Goal: Information Seeking & Learning: Check status

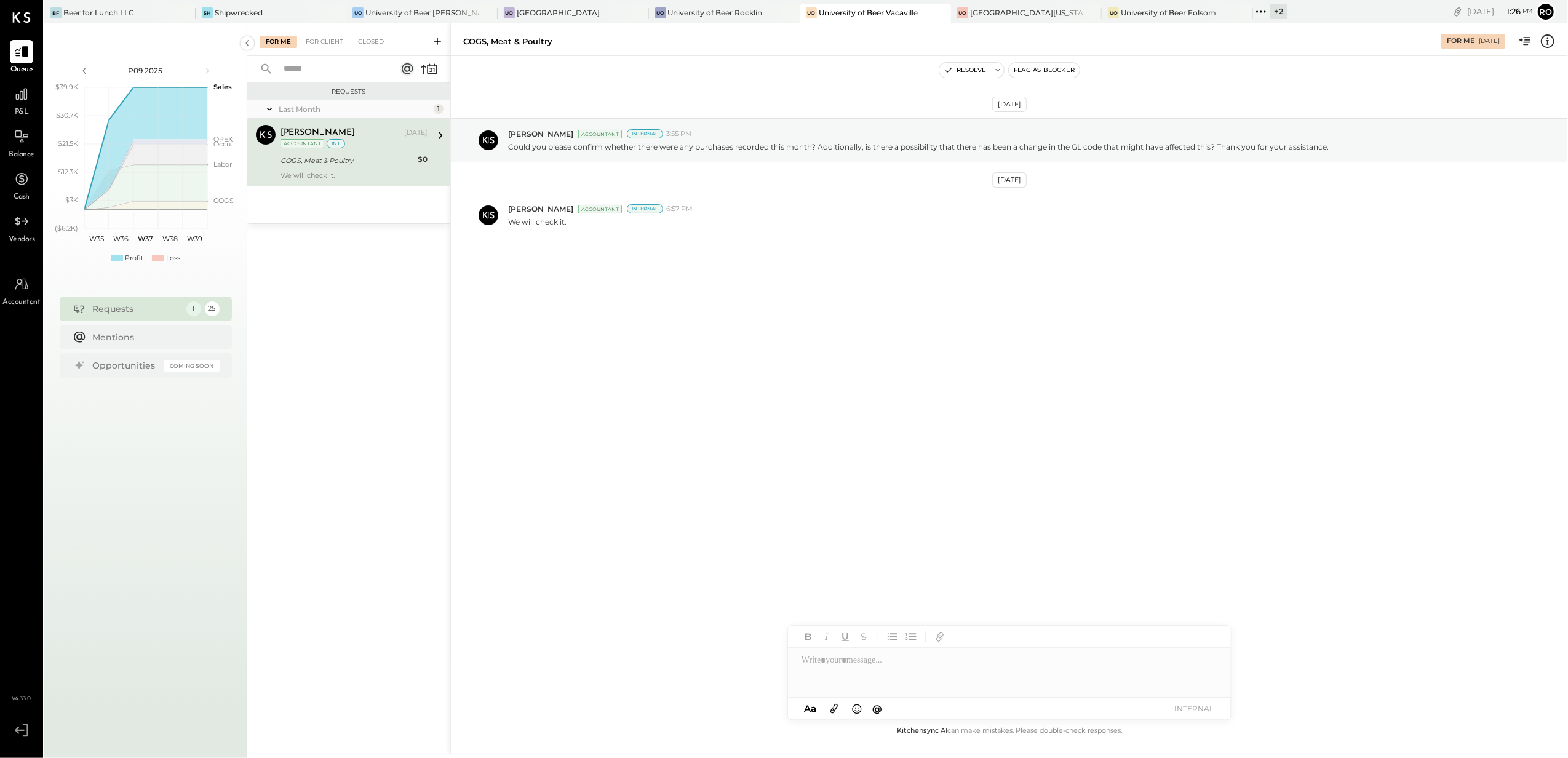
click at [337, 164] on div "COGS, Meat & Poultry" at bounding box center [346, 160] width 133 height 12
click at [20, 188] on div at bounding box center [21, 178] width 23 height 23
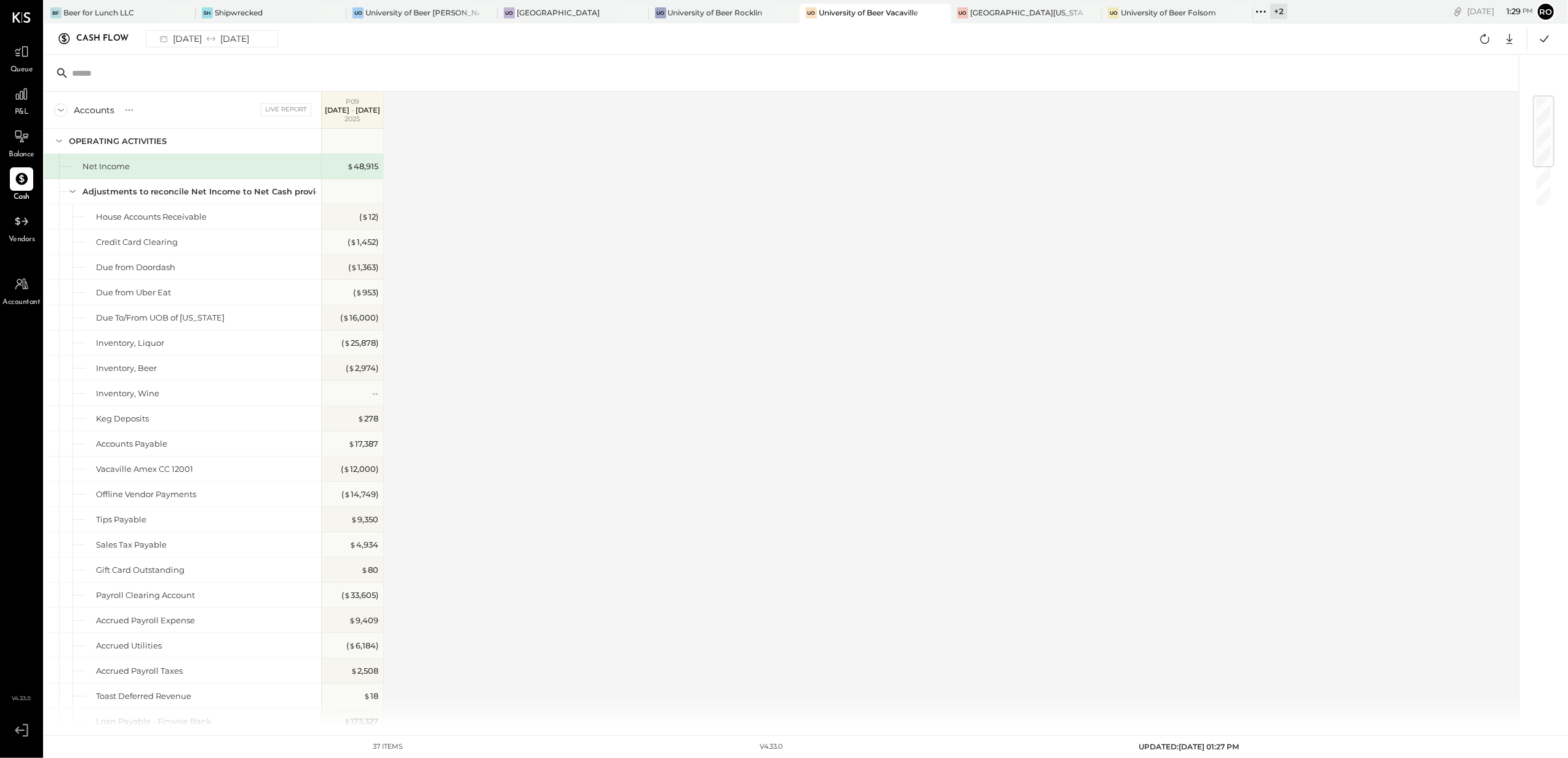
click at [883, 16] on div "University of Beer Vacaville" at bounding box center [868, 12] width 99 height 10
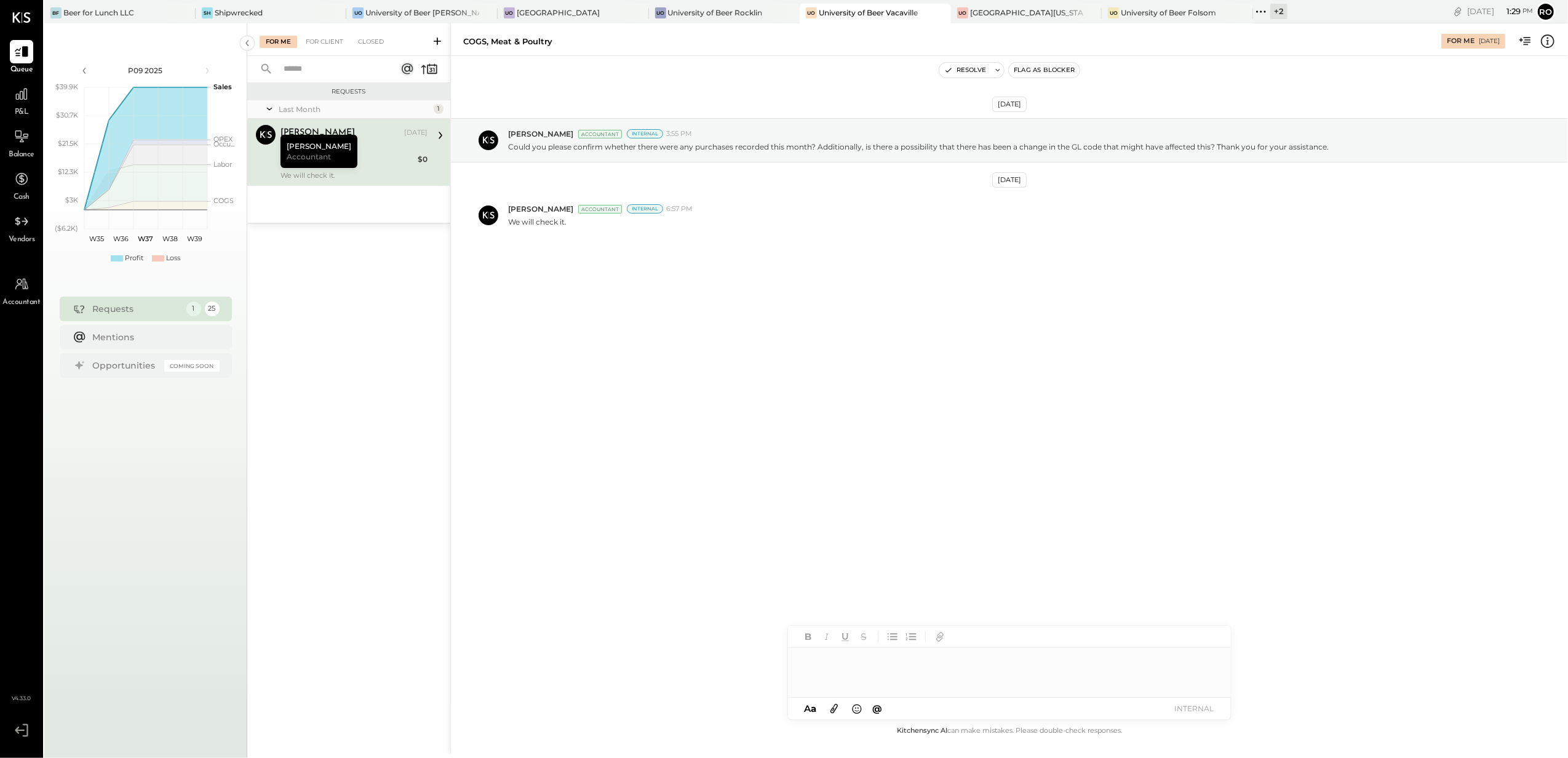
click at [24, 193] on span "Cash" at bounding box center [22, 198] width 16 height 11
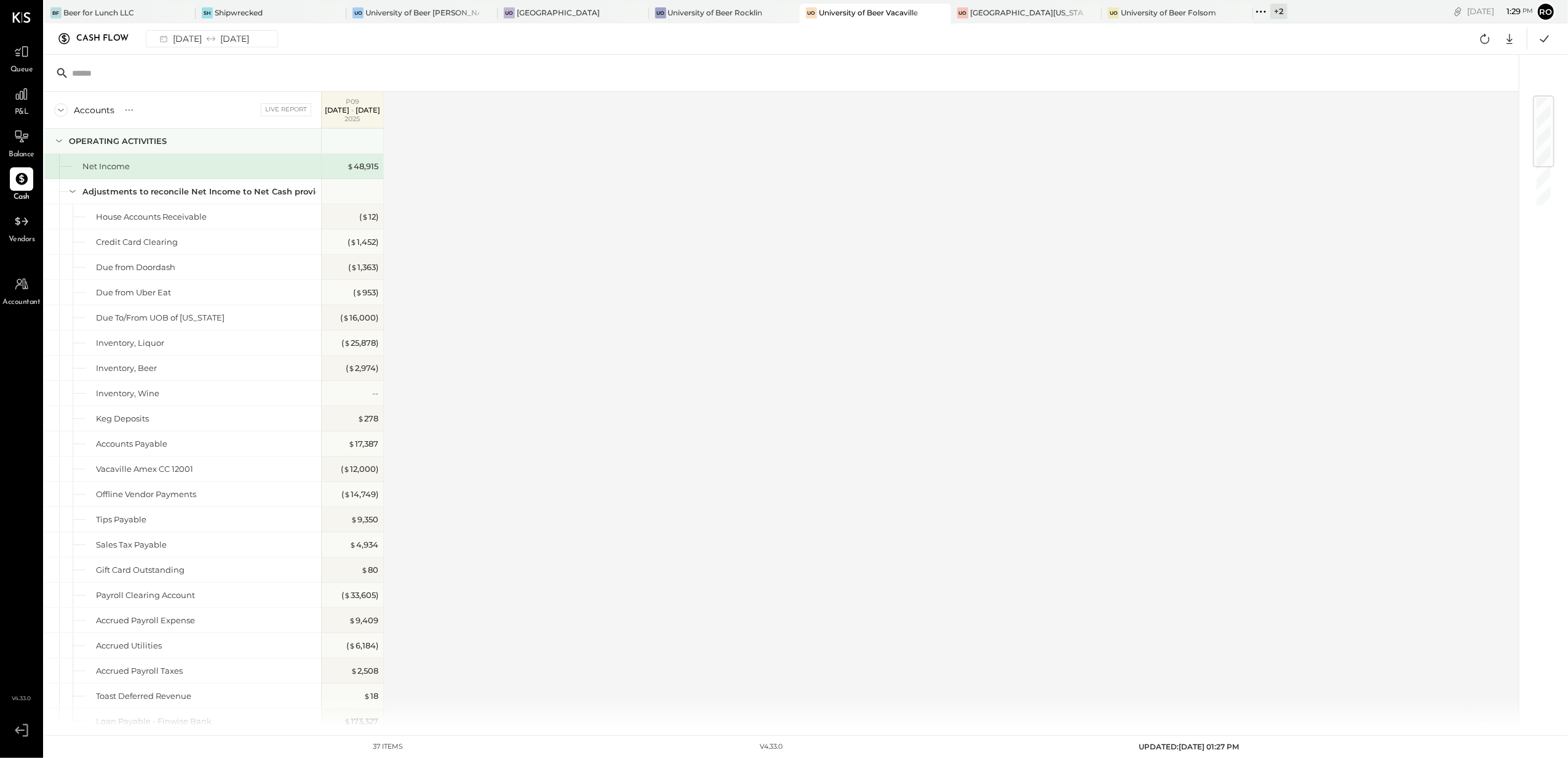
click at [60, 139] on icon at bounding box center [59, 141] width 14 height 14
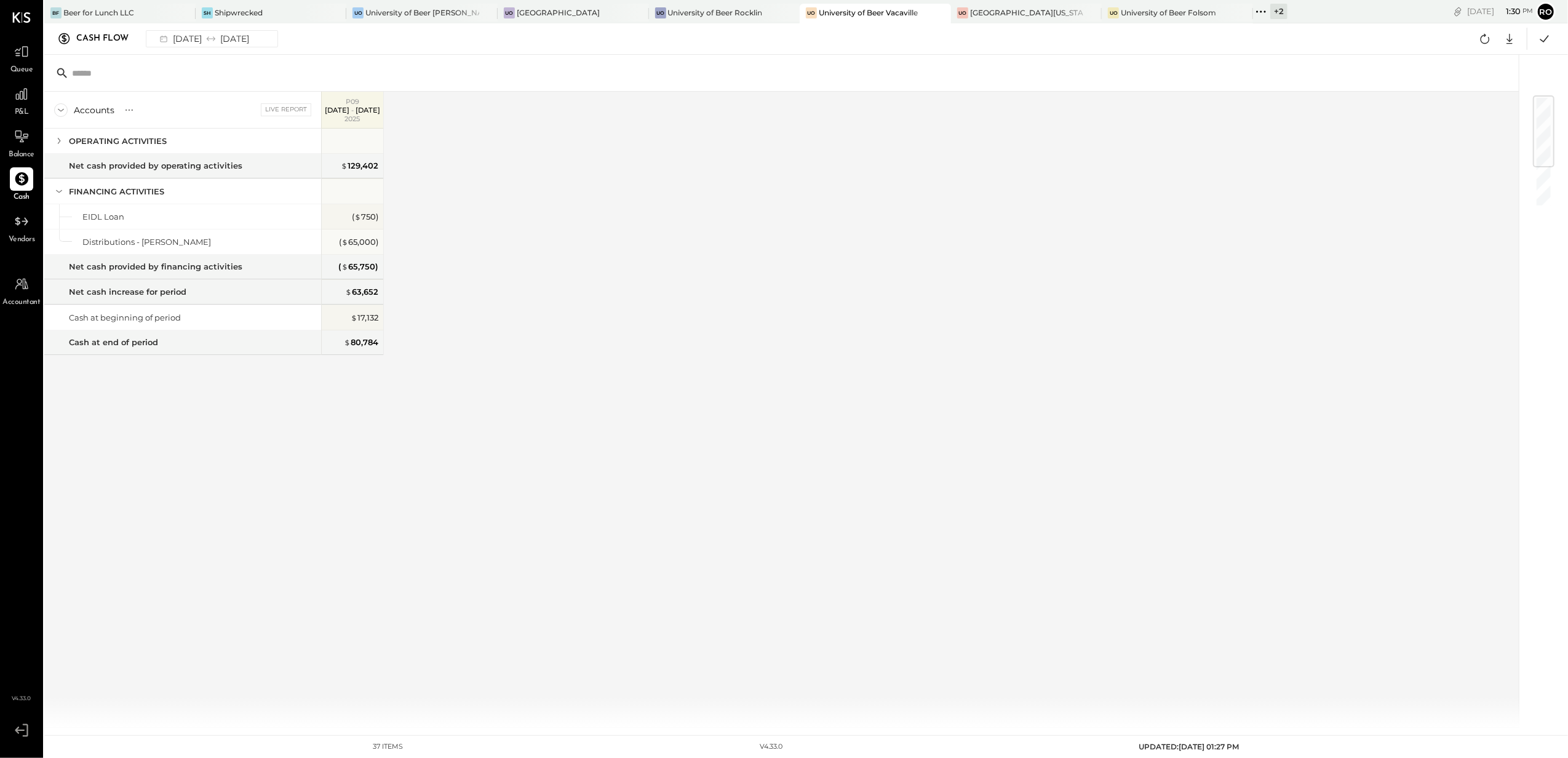
click at [16, 173] on icon at bounding box center [22, 179] width 16 height 16
click at [92, 32] on div "Cash Flow" at bounding box center [109, 38] width 64 height 20
click at [91, 37] on div "Cash Flow" at bounding box center [109, 38] width 64 height 20
click at [67, 38] on icon at bounding box center [64, 39] width 15 height 14
click at [64, 43] on icon at bounding box center [64, 39] width 15 height 14
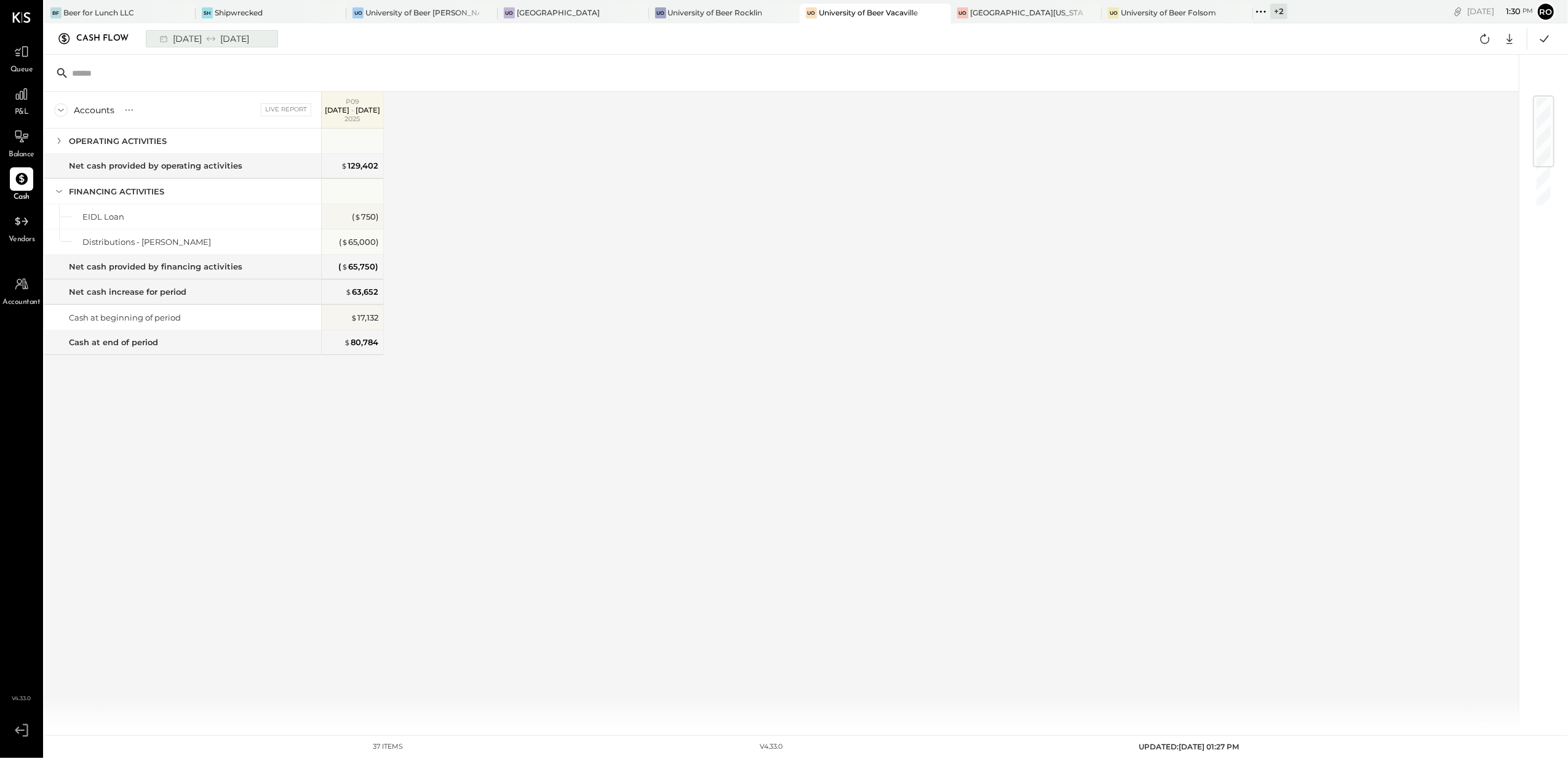
click at [202, 47] on button "[DATE] [DATE]" at bounding box center [212, 39] width 132 height 17
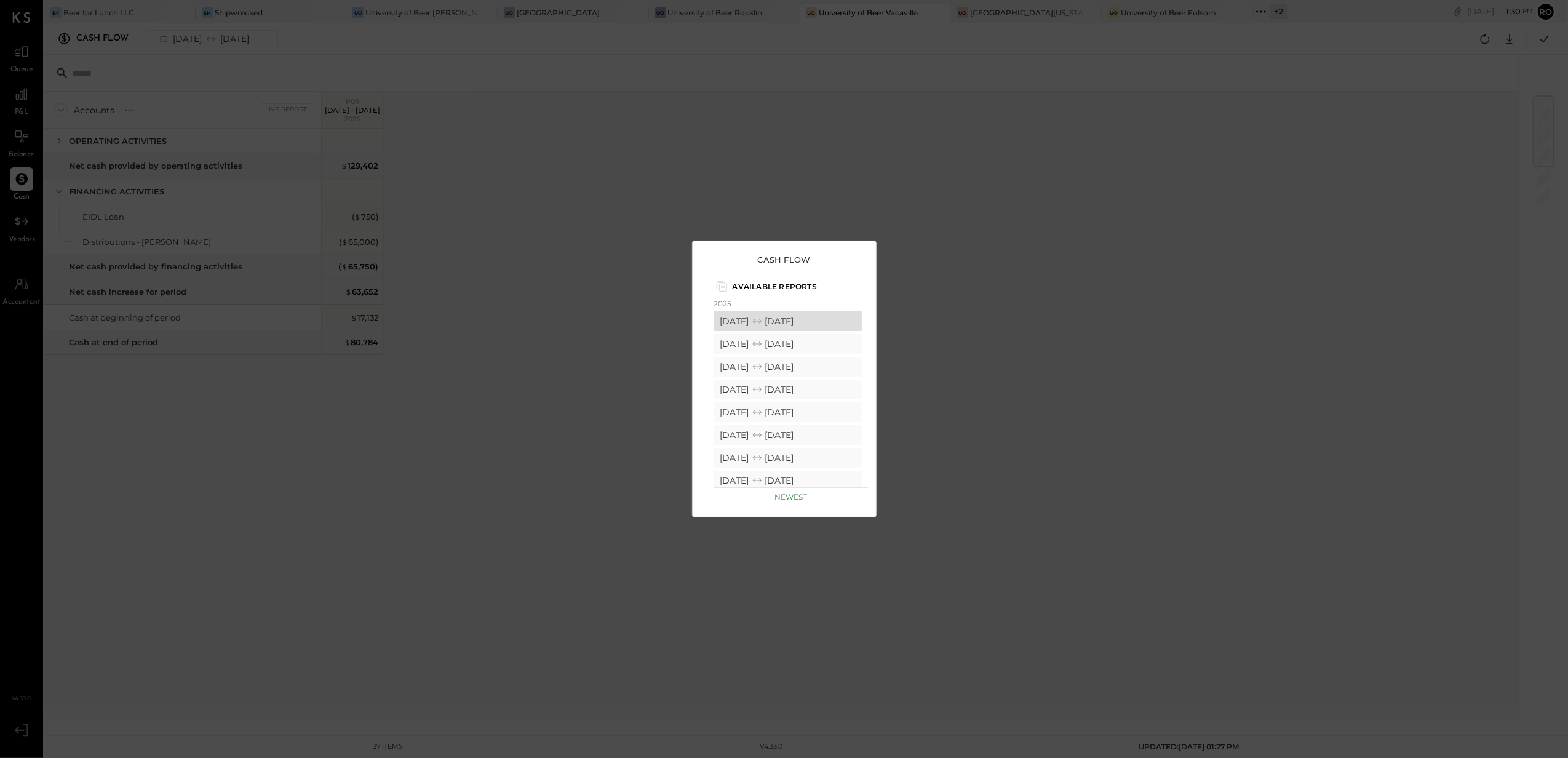
click at [763, 320] on icon at bounding box center [757, 321] width 12 height 12
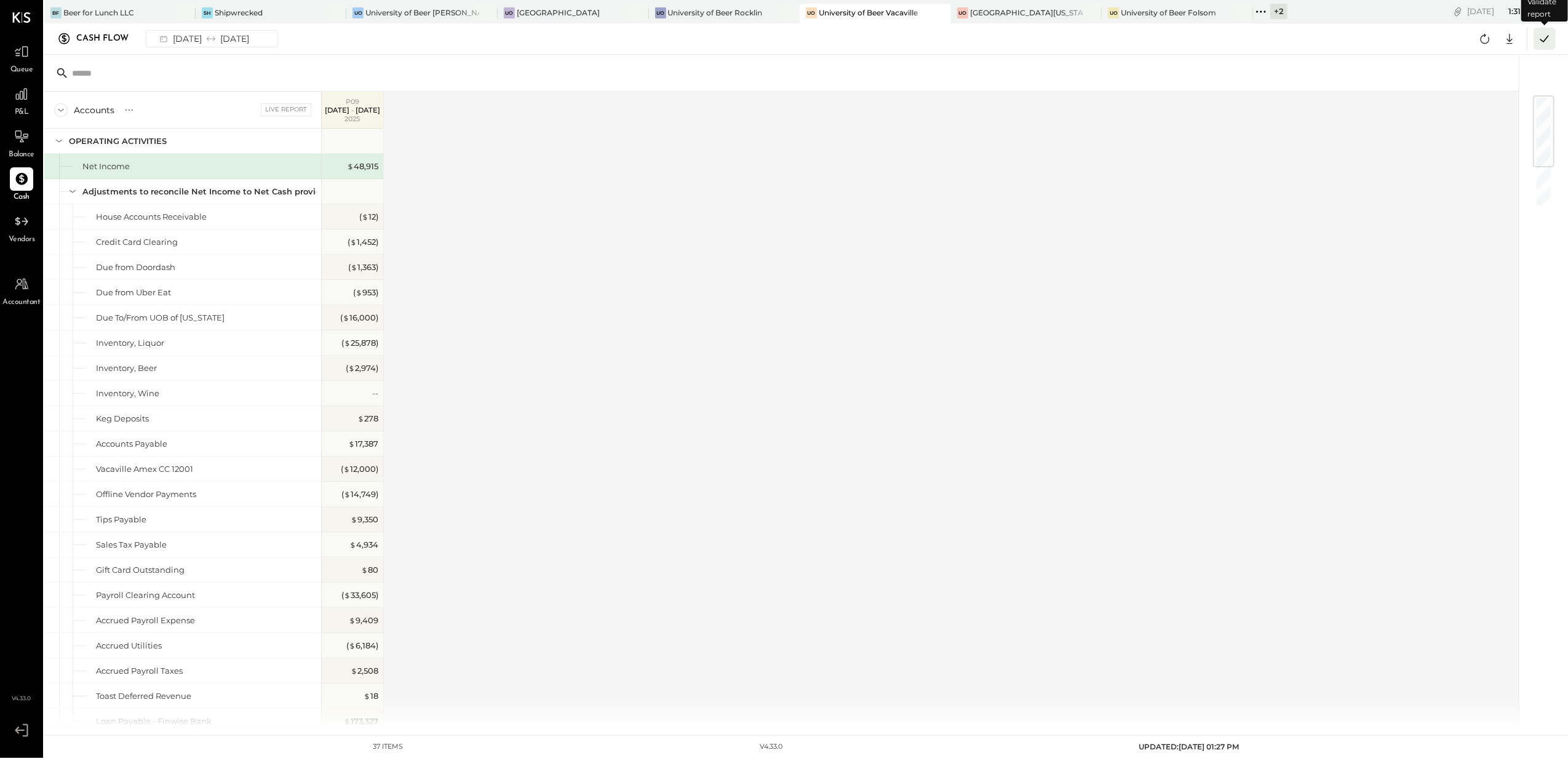
click at [1545, 41] on icon at bounding box center [1545, 38] width 16 height 16
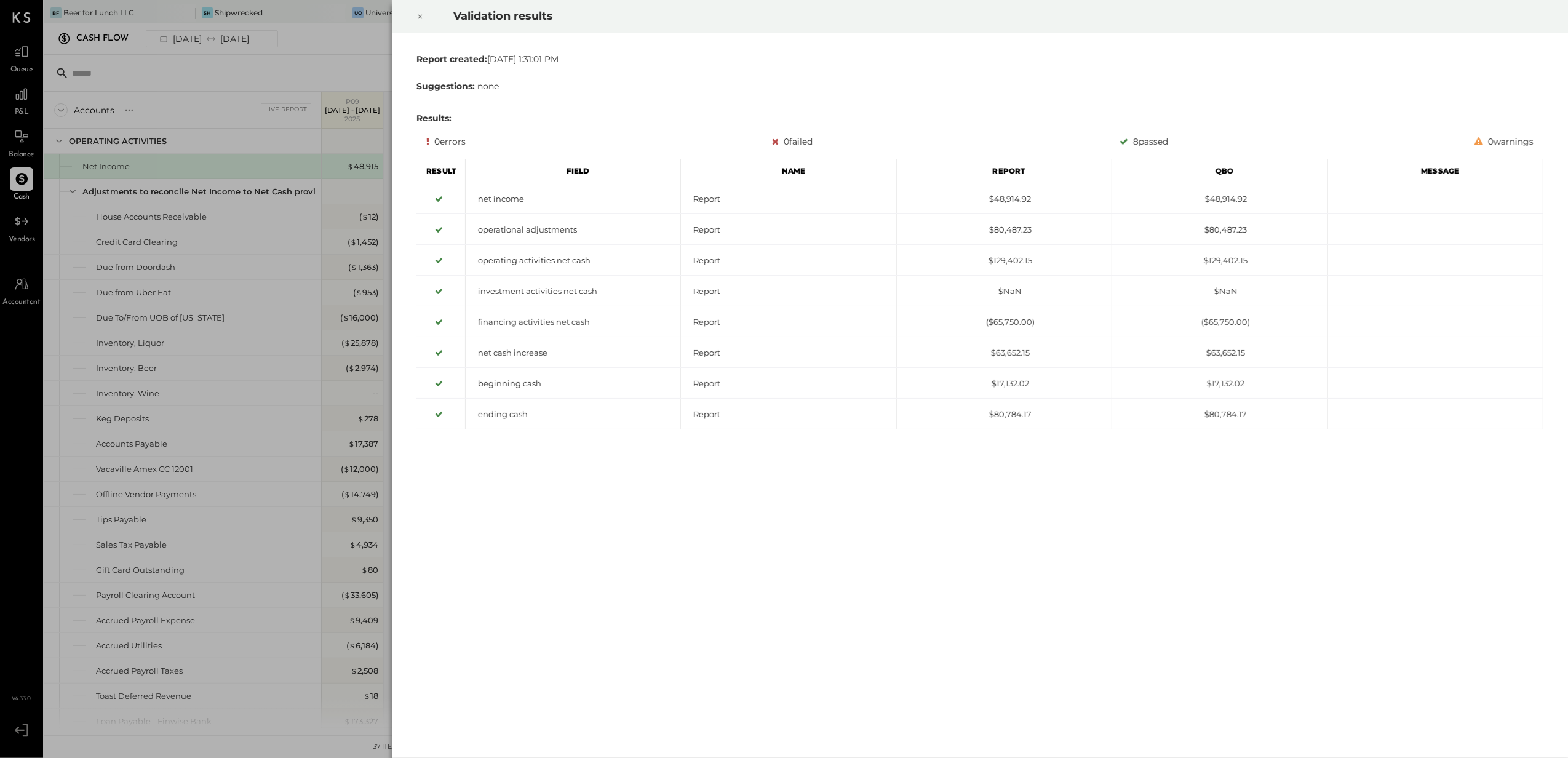
click at [413, 18] on div at bounding box center [419, 17] width 27 height 35
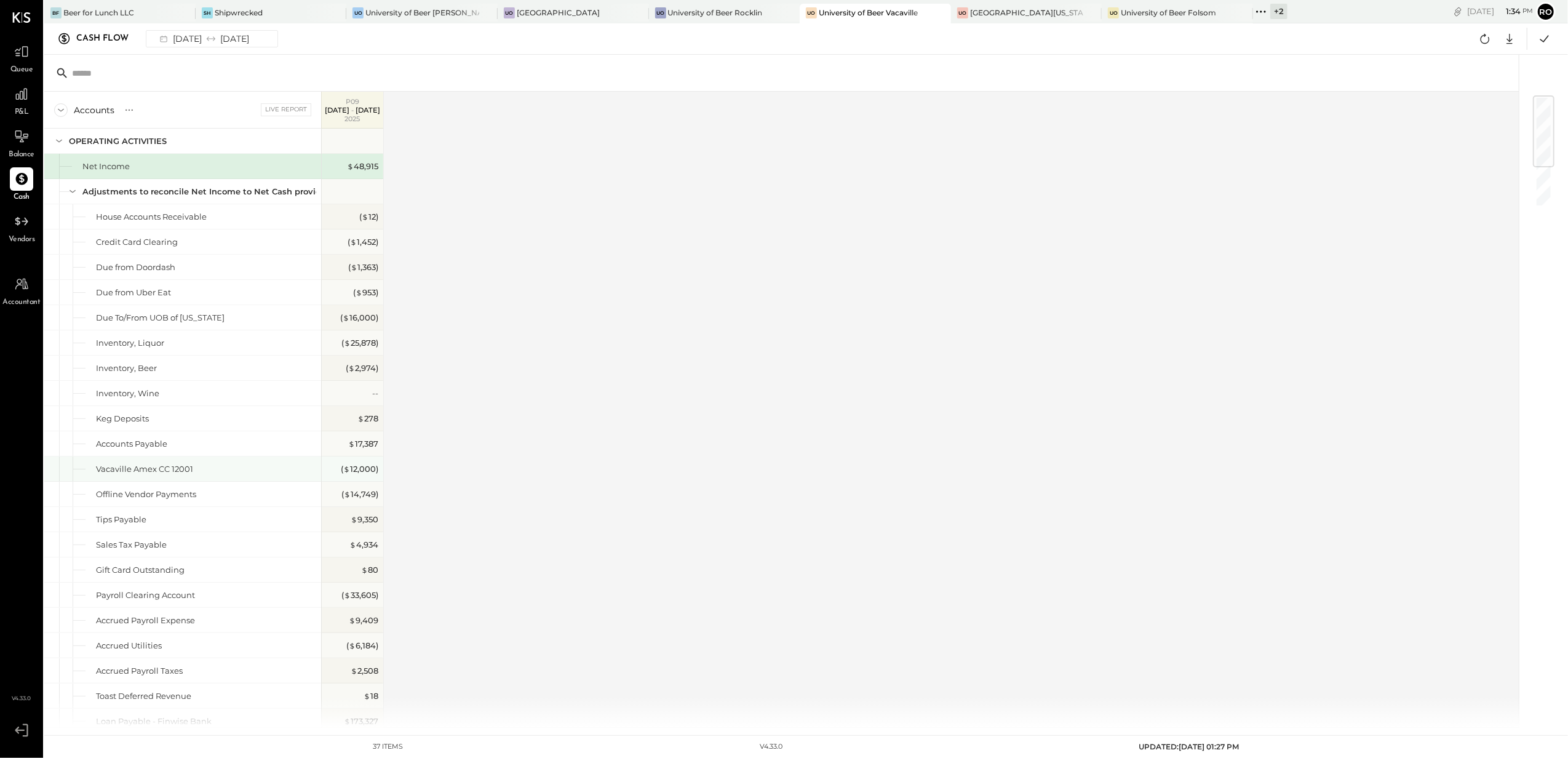
scroll to position [82, 0]
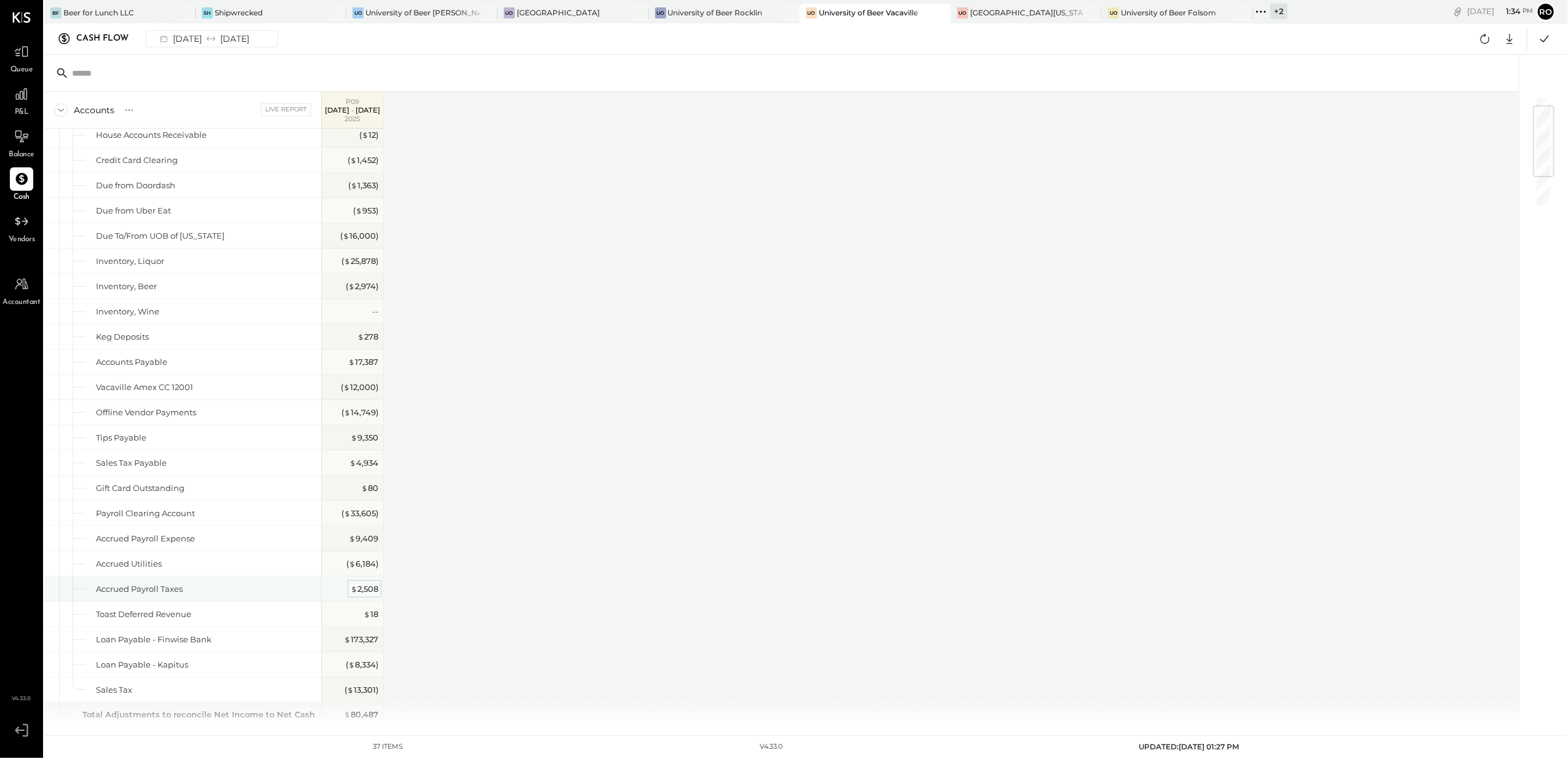
click at [352, 594] on span "$" at bounding box center [354, 588] width 7 height 10
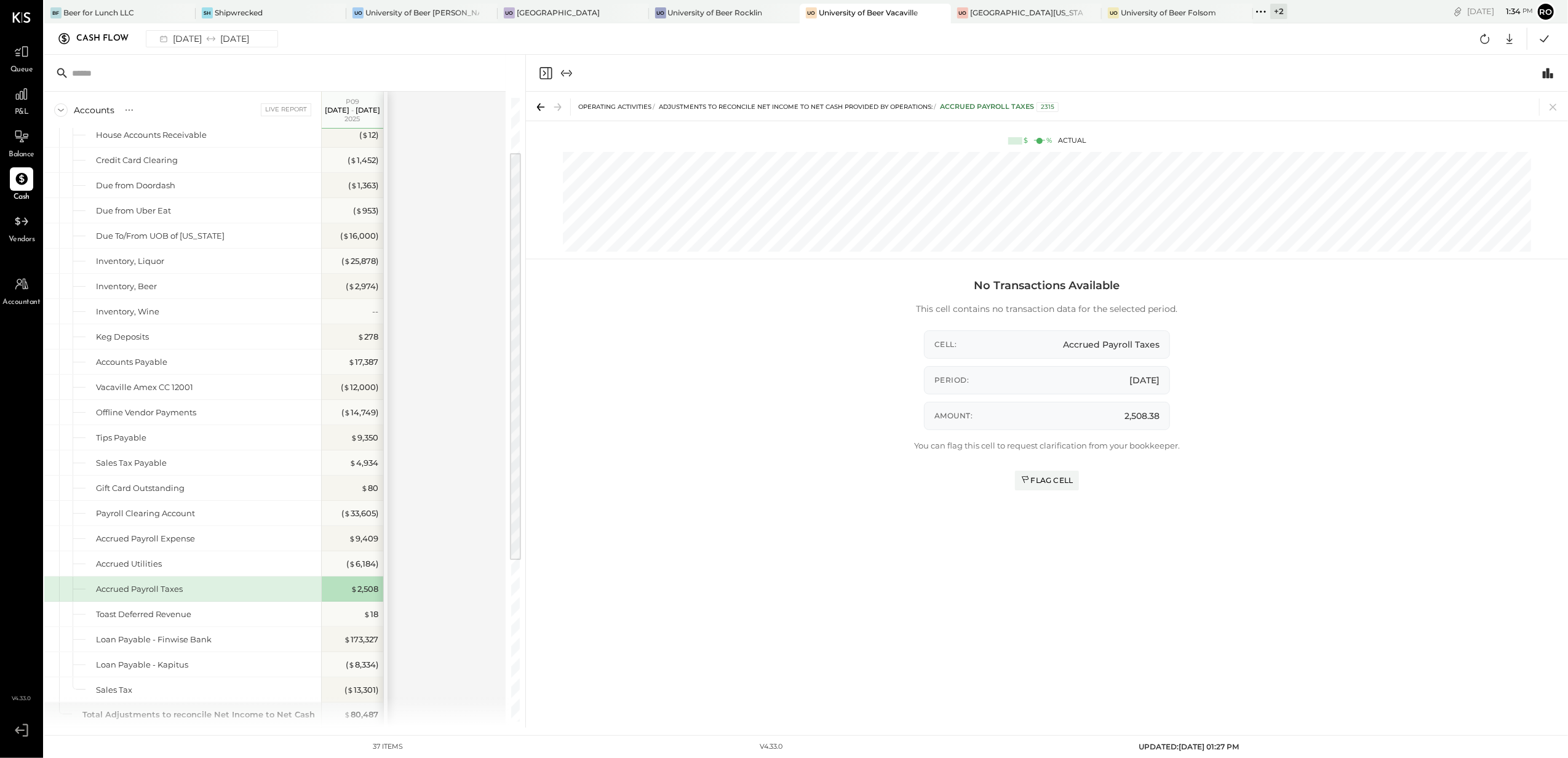
click at [566, 74] on icon "Expand panel (e)" at bounding box center [566, 73] width 15 height 15
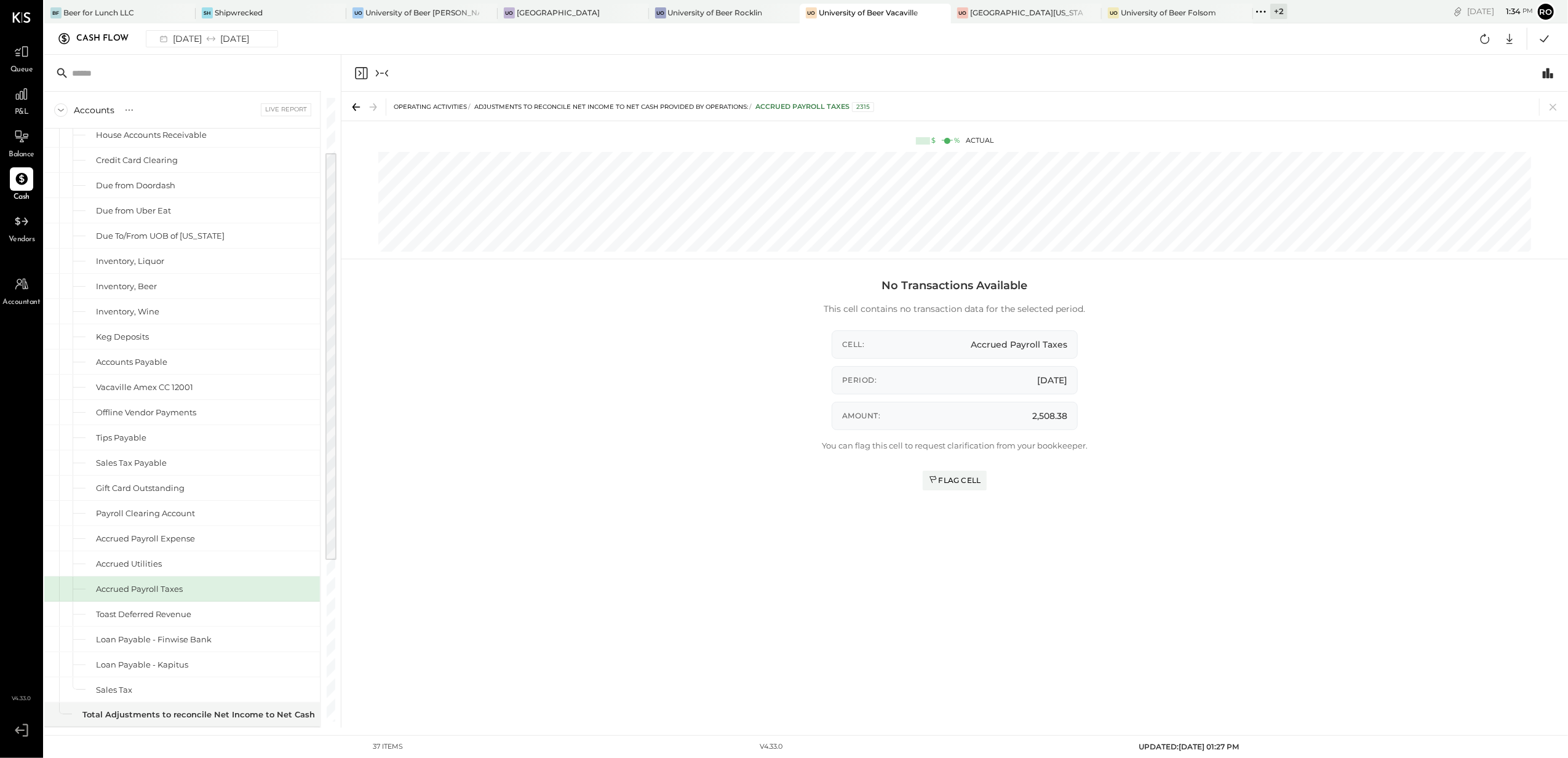
click at [359, 102] on icon at bounding box center [356, 107] width 17 height 17
click at [363, 104] on icon at bounding box center [356, 107] width 17 height 17
click at [1555, 104] on icon at bounding box center [1553, 107] width 17 height 17
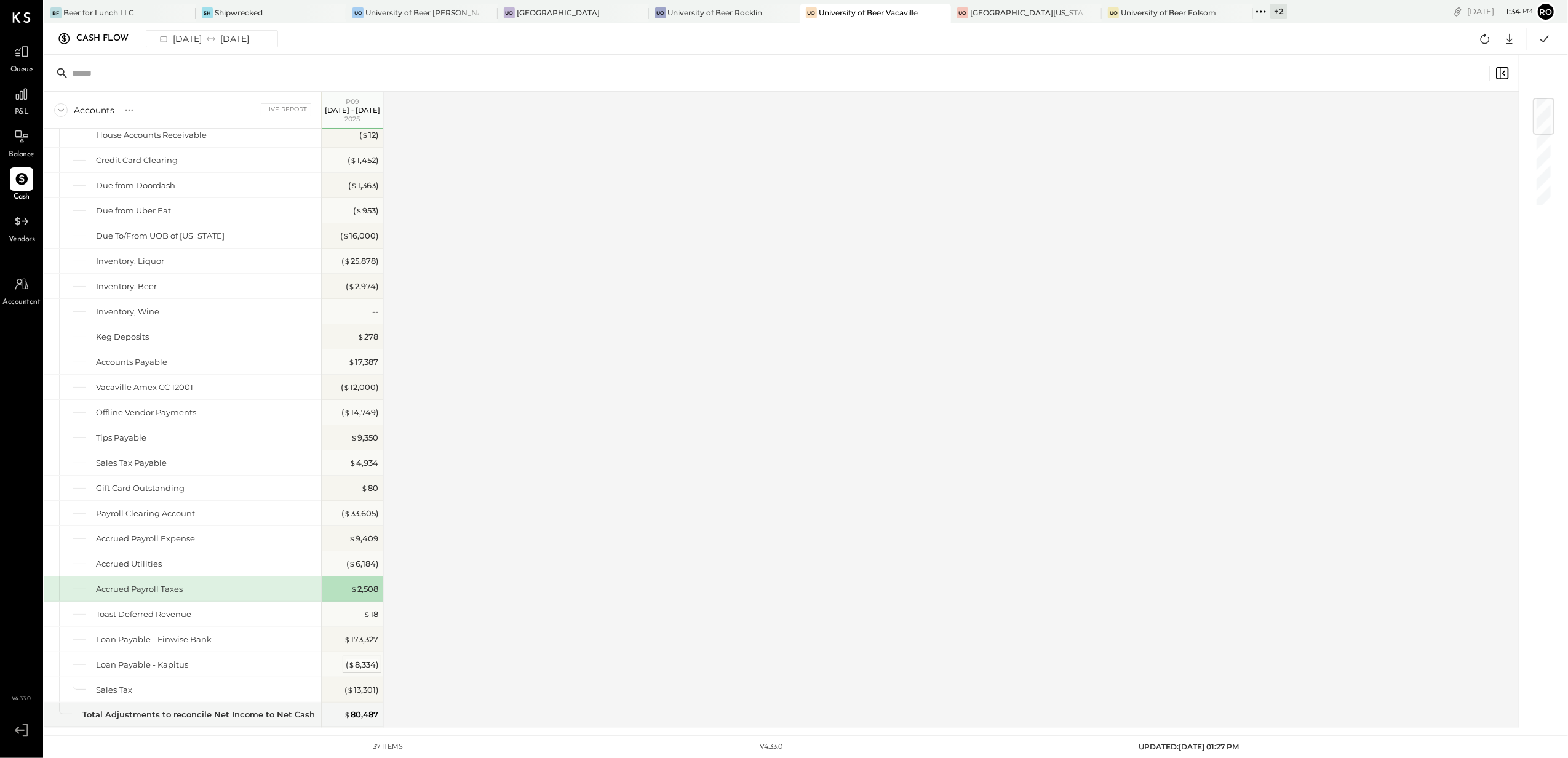
scroll to position [246, 0]
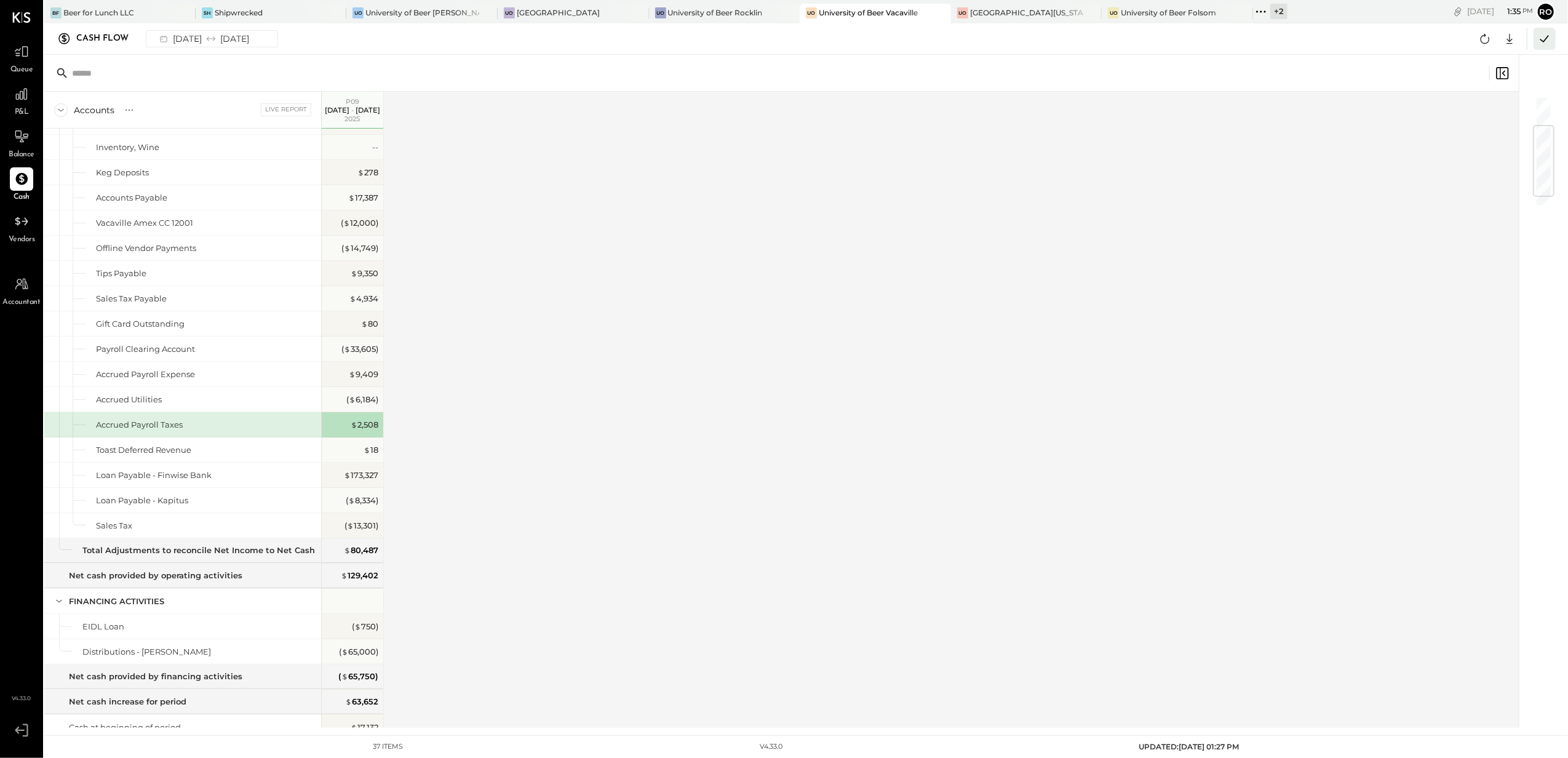
click at [1537, 39] on icon at bounding box center [1545, 38] width 16 height 16
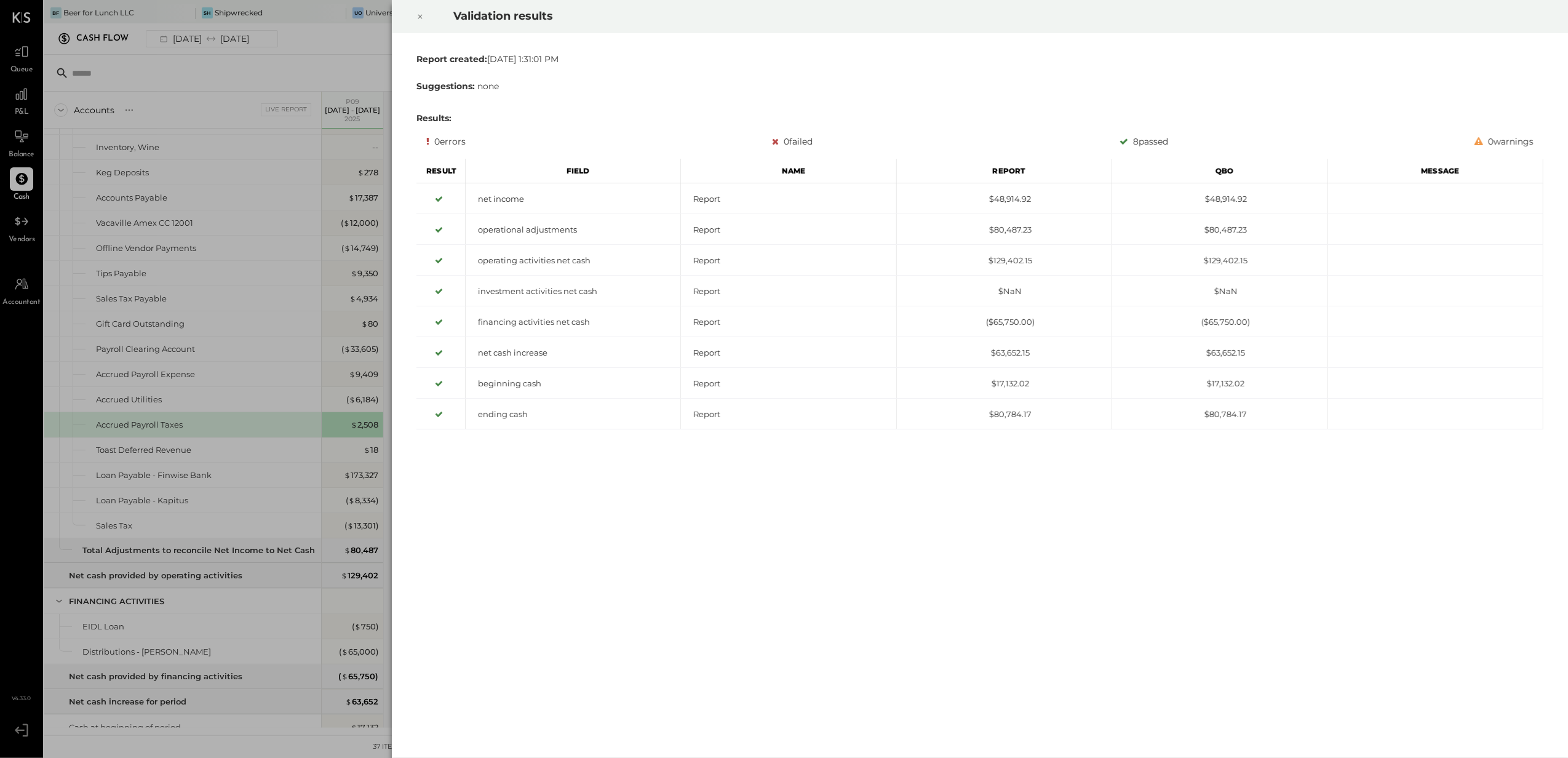
click at [694, 534] on div "net income Report $48,914.92 $48,914.92 operational adjustments Report $80,487.…" at bounding box center [980, 494] width 1127 height 621
click at [419, 16] on icon at bounding box center [420, 17] width 7 height 15
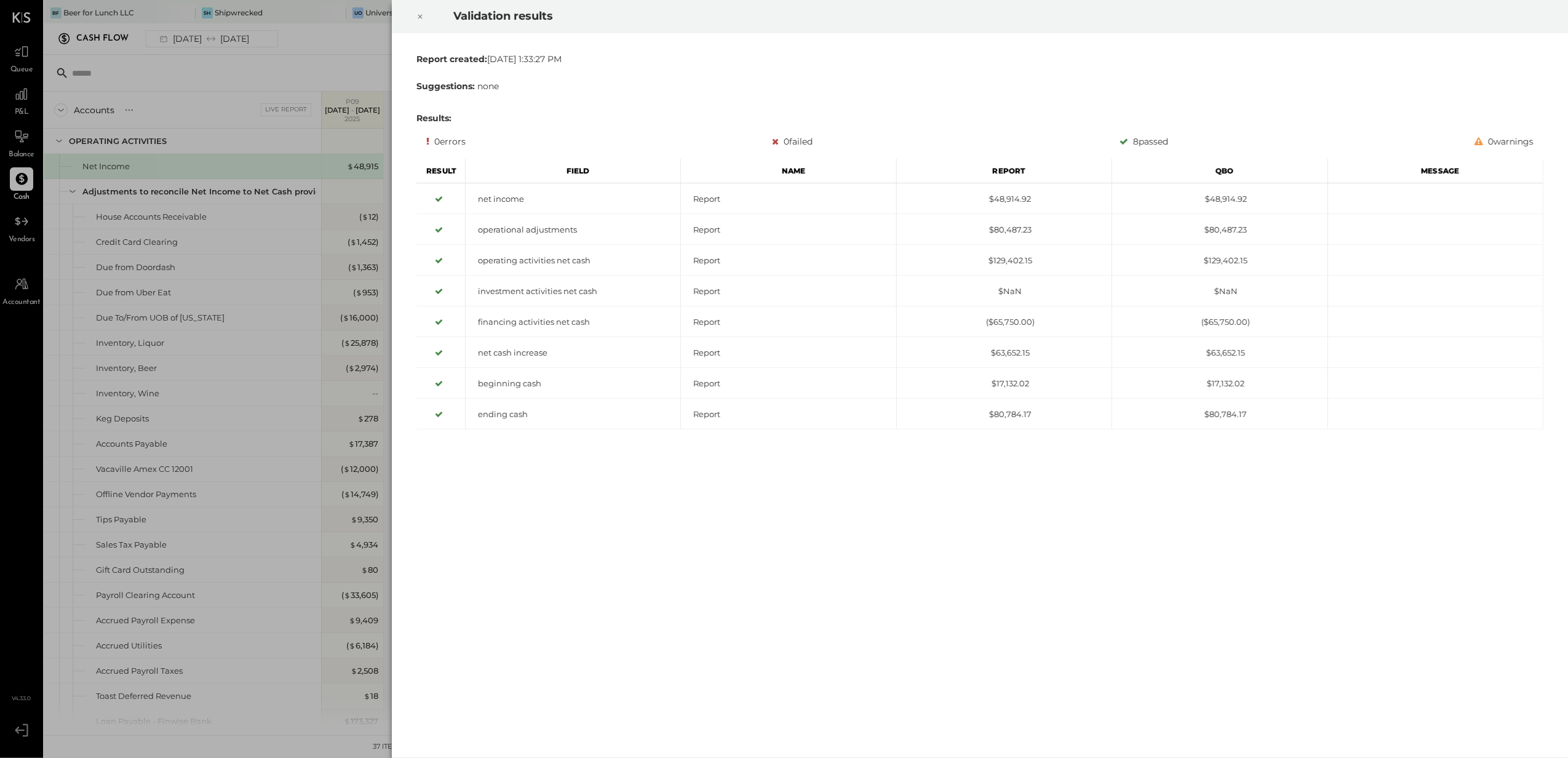
click at [426, 13] on div at bounding box center [419, 17] width 27 height 35
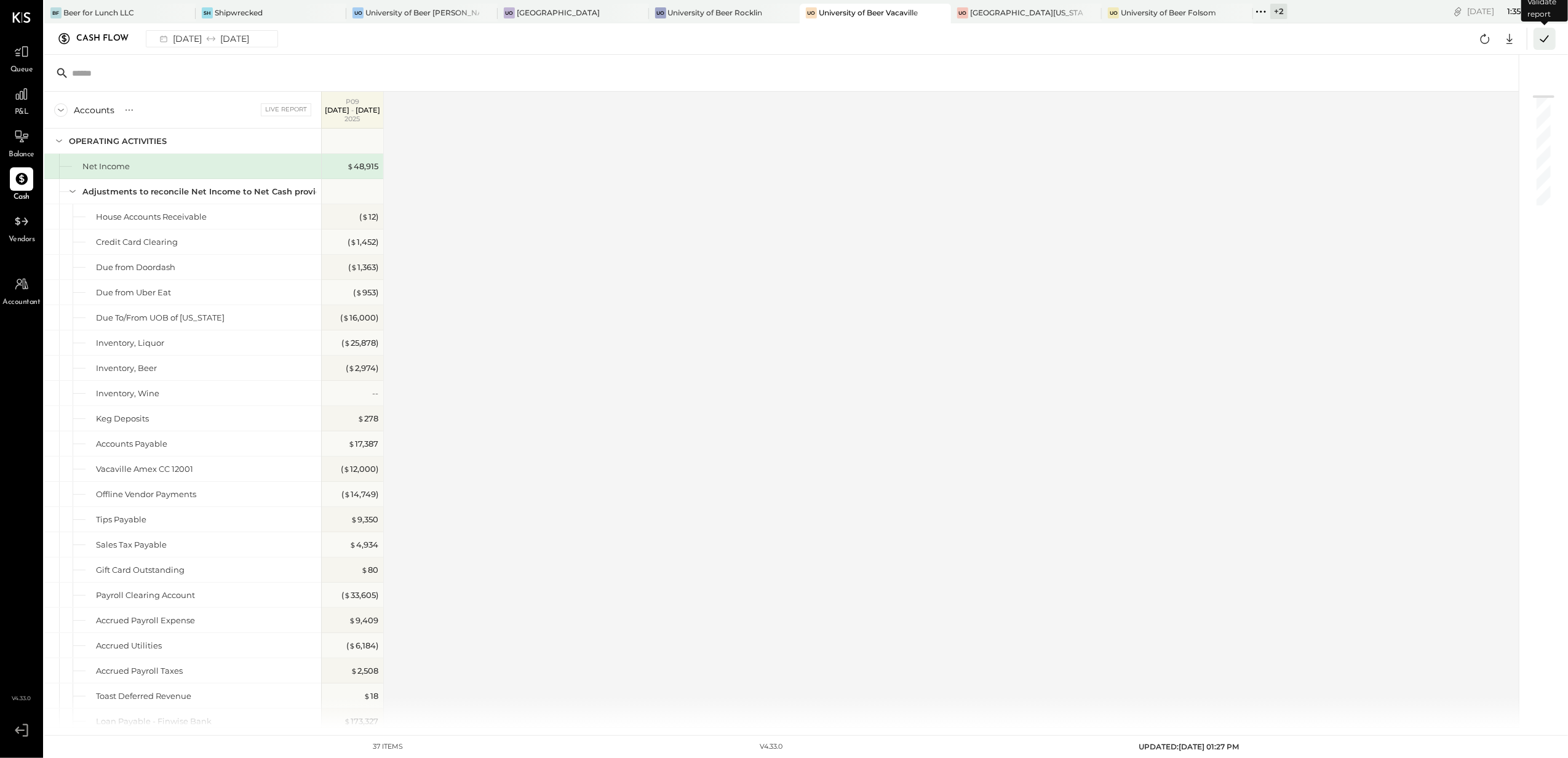
click at [1548, 43] on icon at bounding box center [1545, 38] width 16 height 16
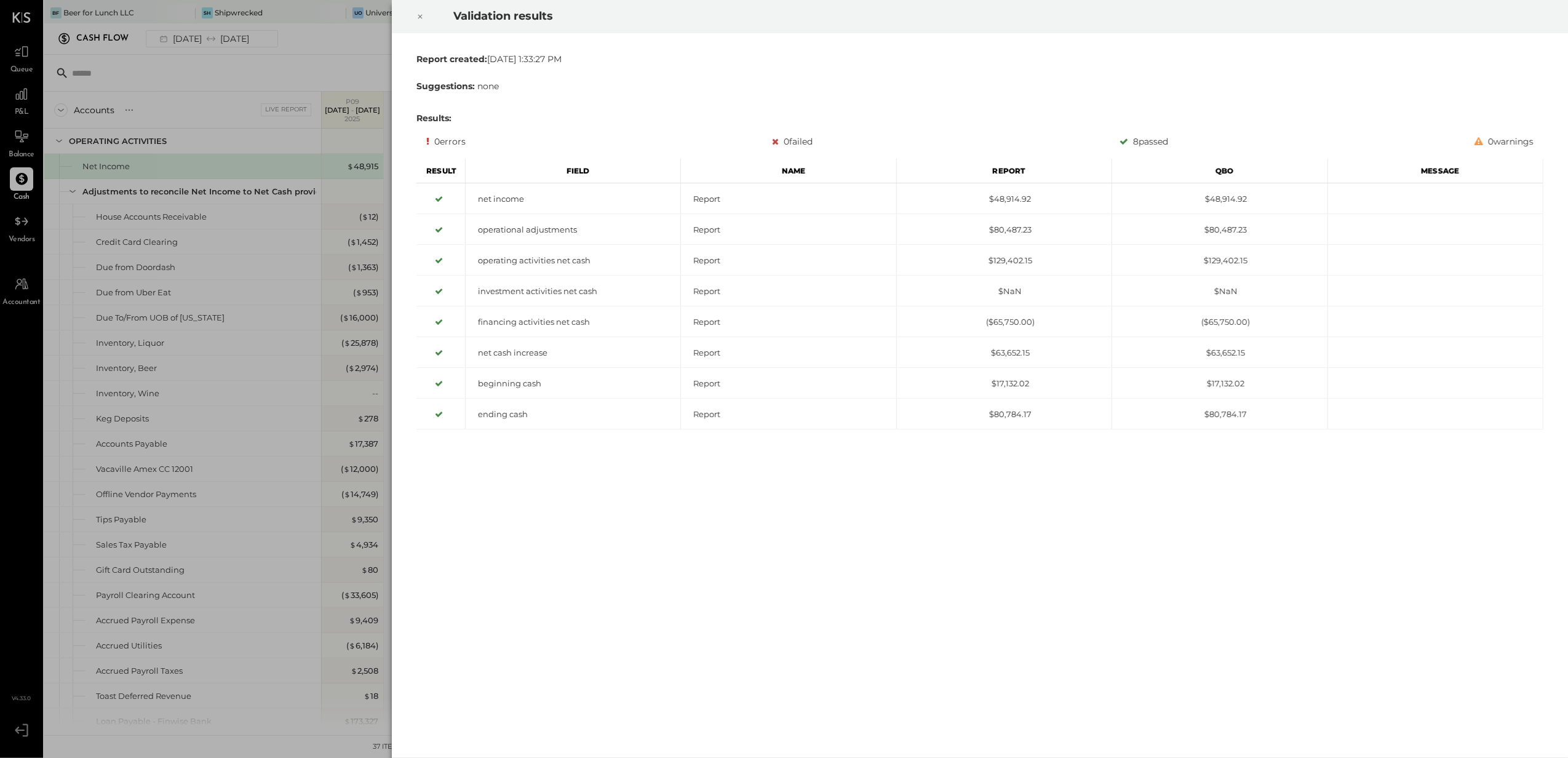
drag, startPoint x: 422, startPoint y: 14, endPoint x: 460, endPoint y: 3, distance: 39.6
click at [422, 14] on icon at bounding box center [420, 17] width 7 height 15
